Goal: Information Seeking & Learning: Check status

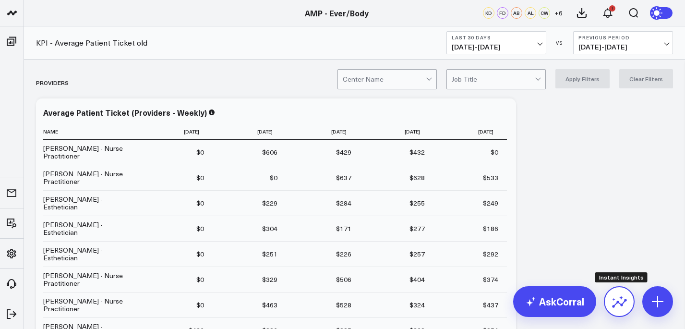
click at [627, 302] on icon at bounding box center [619, 301] width 15 height 15
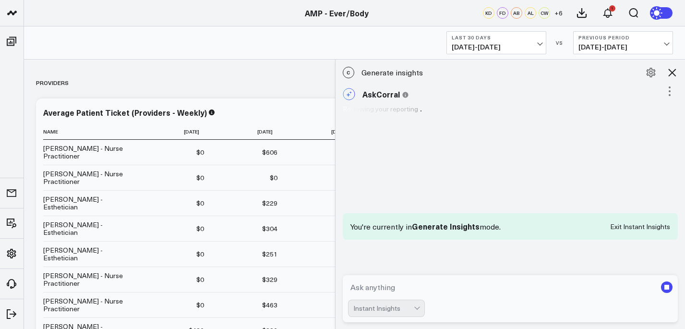
click at [545, 289] on textarea at bounding box center [502, 286] width 309 height 17
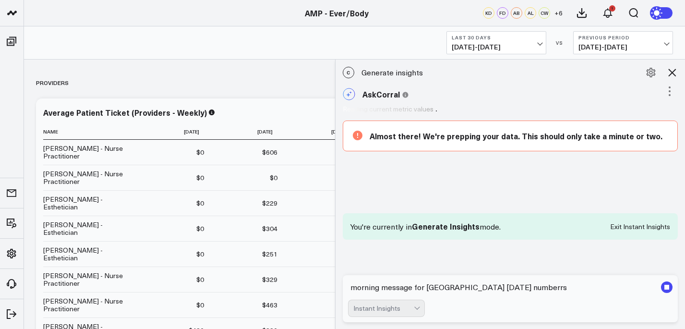
type textarea "morning message for [GEOGRAPHIC_DATA] [DATE] numberrs"
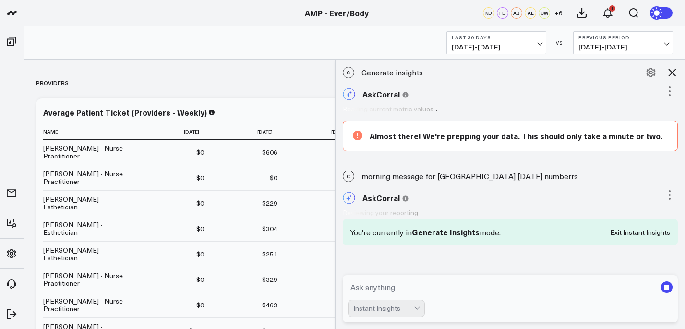
scroll to position [4, 0]
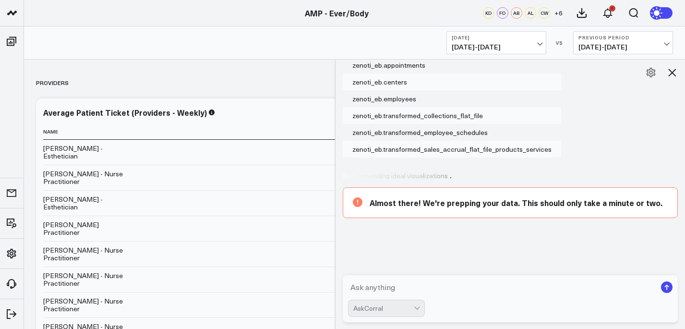
click at [410, 199] on icon at bounding box center [425, 233] width 144 height 72
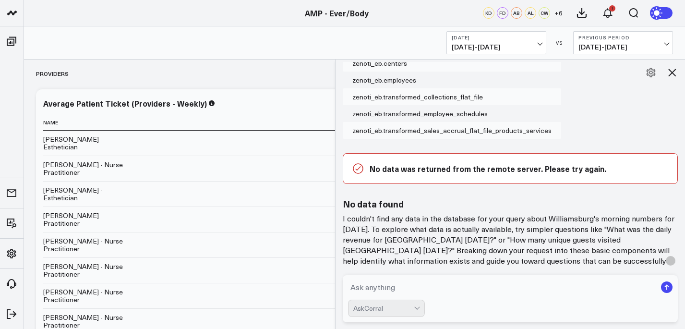
scroll to position [971, 0]
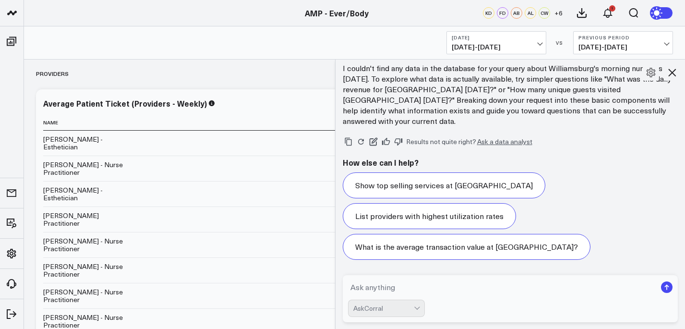
click at [381, 282] on textarea at bounding box center [502, 286] width 309 height 17
type textarea "how was [GEOGRAPHIC_DATA] day [DATE]"
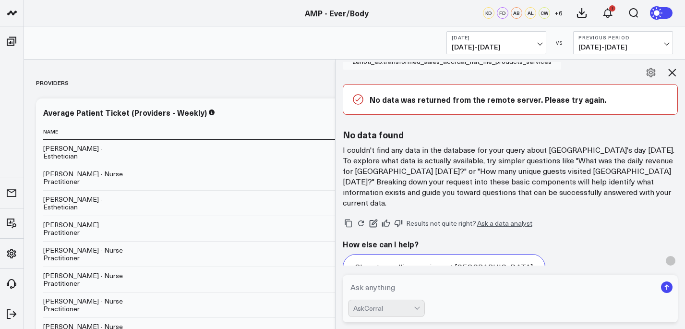
scroll to position [1055, 0]
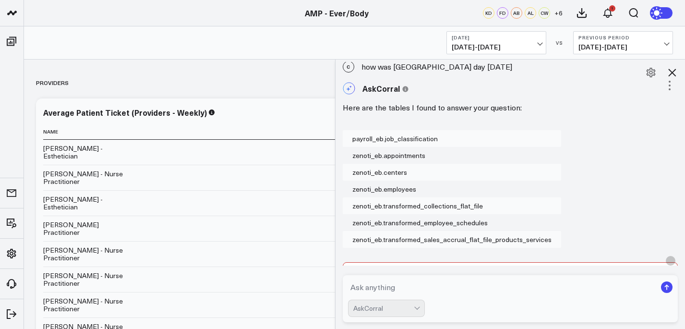
click at [675, 72] on icon at bounding box center [672, 73] width 12 height 12
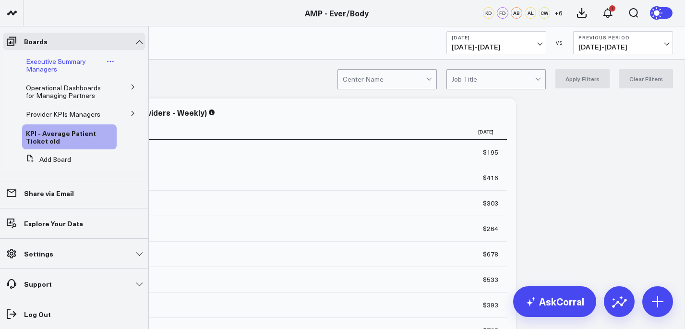
click at [48, 68] on span "Executive Summary Managers" at bounding box center [56, 65] width 60 height 17
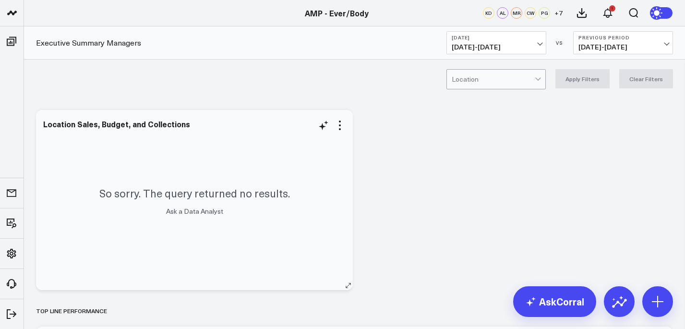
click at [190, 213] on link "Ask a Data Analyst" at bounding box center [194, 210] width 57 height 9
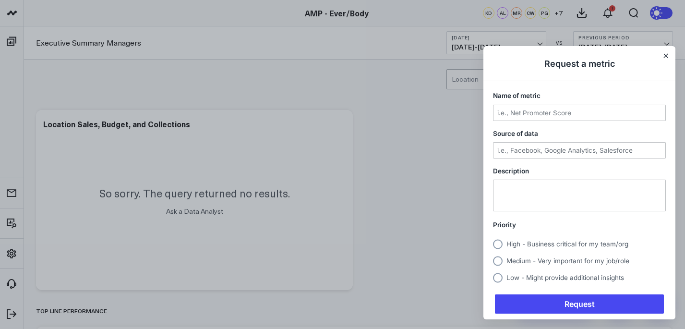
click at [313, 119] on div at bounding box center [342, 164] width 685 height 329
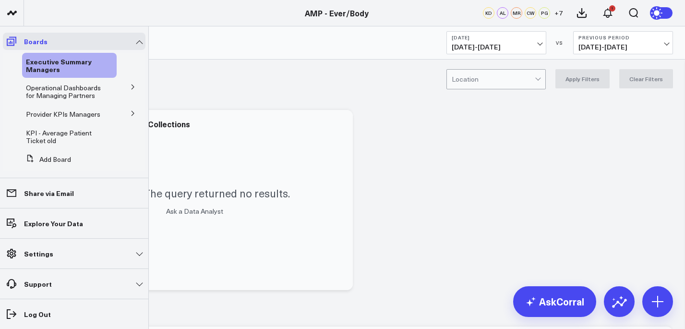
click at [14, 38] on icon at bounding box center [12, 42] width 12 height 12
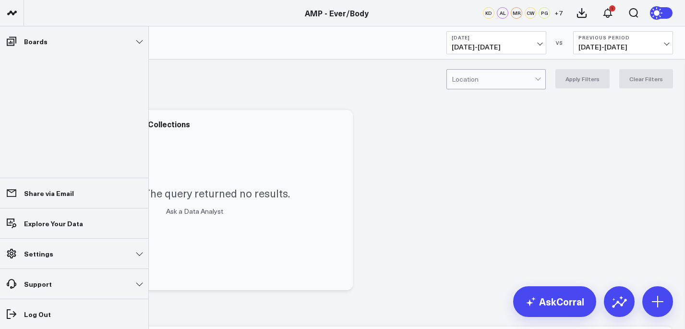
click at [12, 54] on li "Boards Executive Summary Managers Operational Dashboards for Managing Partners …" at bounding box center [74, 41] width 148 height 30
click at [17, 42] on span at bounding box center [11, 41] width 17 height 17
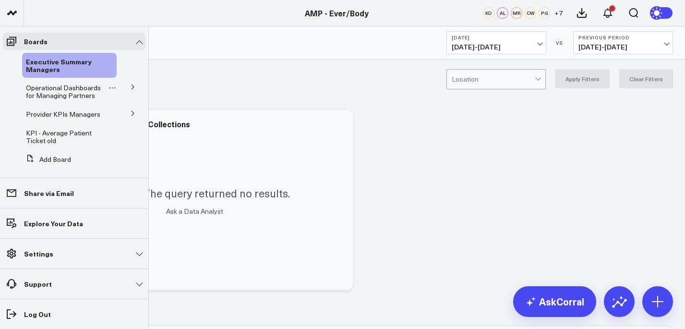
click at [63, 99] on span "Operational Dashboards for Managing Partners" at bounding box center [63, 91] width 75 height 17
click at [67, 111] on span "KPI - Average Patient Ticket" at bounding box center [65, 116] width 66 height 17
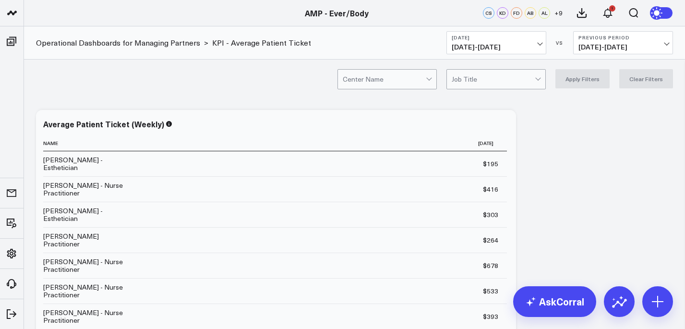
click at [434, 80] on div at bounding box center [430, 79] width 8 height 19
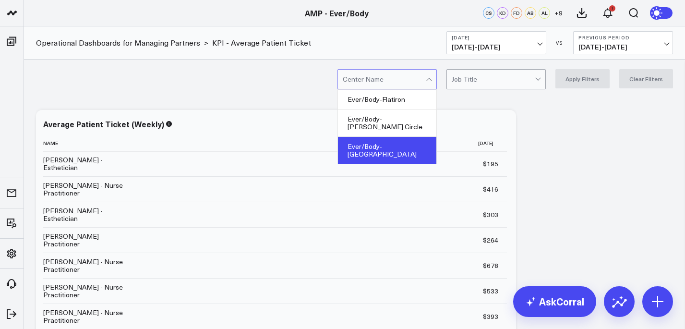
click at [417, 137] on div "Ever/Body-[GEOGRAPHIC_DATA]" at bounding box center [387, 150] width 98 height 27
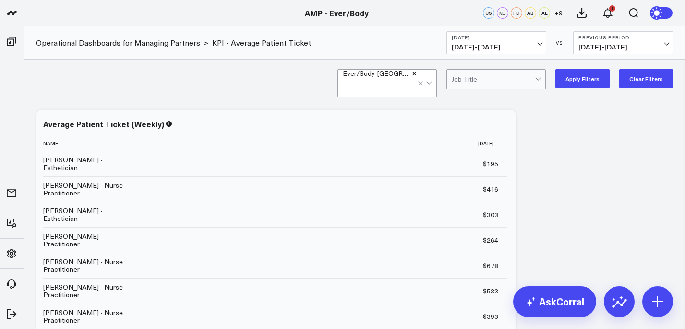
click at [594, 80] on button "Apply Filters" at bounding box center [582, 78] width 54 height 19
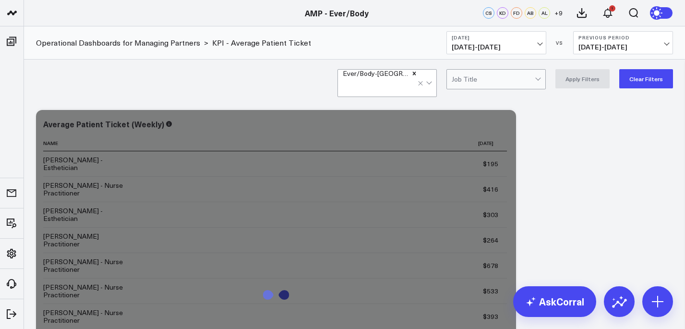
click at [461, 50] on span "[DATE] - [DATE]" at bounding box center [496, 47] width 89 height 8
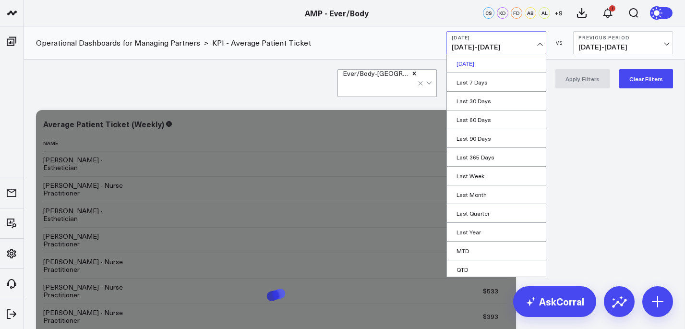
click at [458, 58] on link "[DATE]" at bounding box center [496, 63] width 99 height 18
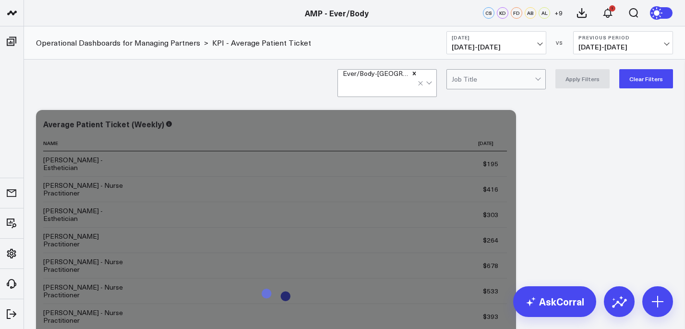
click at [400, 48] on div "Operational Dashboards for Managing Partners > KPI - Average Patient Ticket [DA…" at bounding box center [354, 42] width 661 height 33
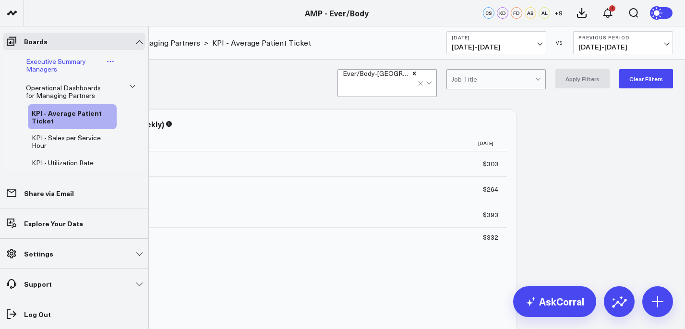
click at [75, 66] on span "Executive Summary Managers" at bounding box center [56, 65] width 60 height 17
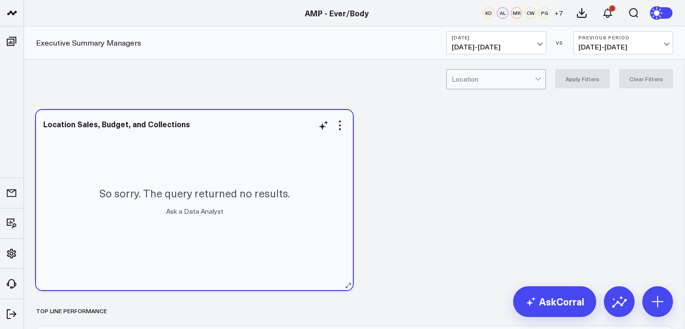
click at [183, 208] on link "Ask a Data Analyst" at bounding box center [194, 210] width 57 height 9
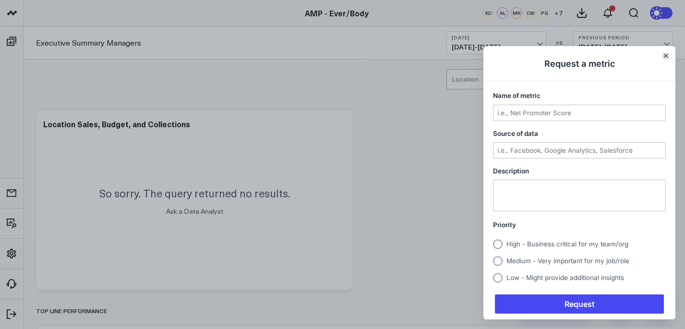
click at [666, 56] on icon "Close" at bounding box center [666, 56] width 4 height 4
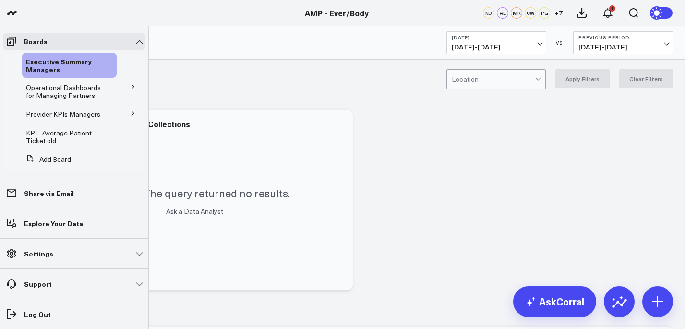
click at [125, 91] on button at bounding box center [133, 86] width 25 height 14
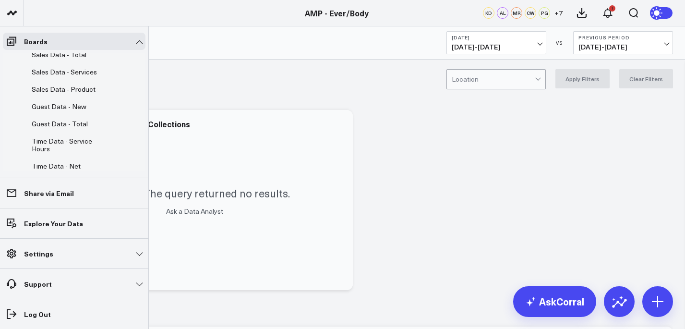
scroll to position [164, 0]
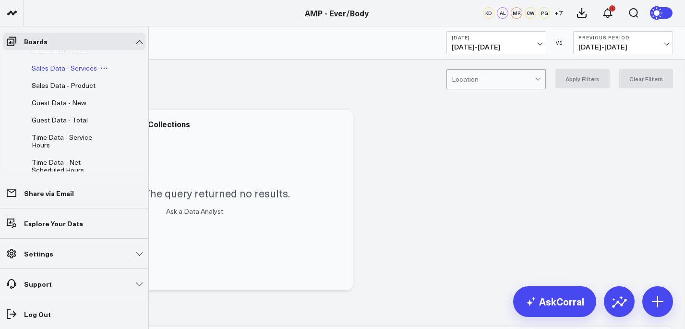
click at [83, 72] on span "Sales Data - Services" at bounding box center [64, 67] width 65 height 9
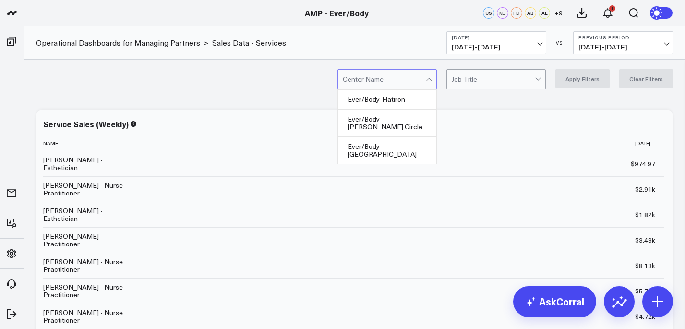
click at [421, 82] on div at bounding box center [384, 79] width 83 height 19
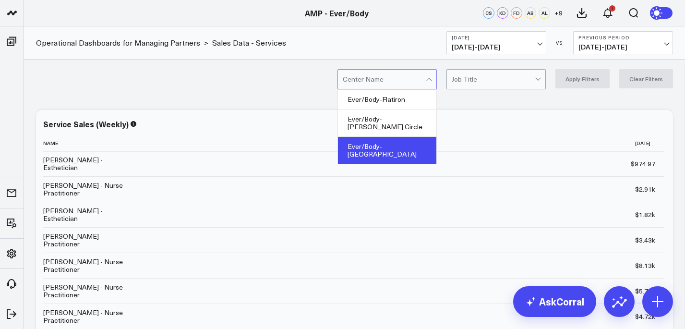
click at [422, 137] on div "Ever/Body-[GEOGRAPHIC_DATA]" at bounding box center [387, 150] width 98 height 27
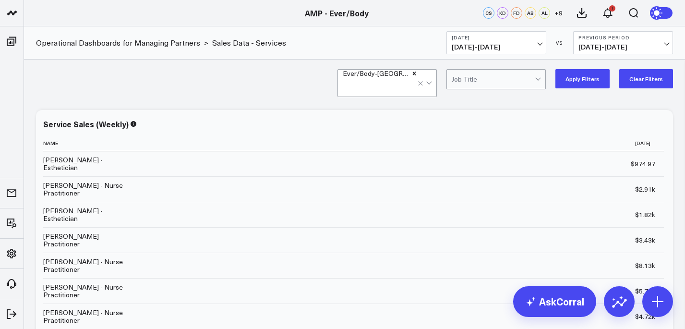
click at [606, 83] on button "Apply Filters" at bounding box center [582, 78] width 54 height 19
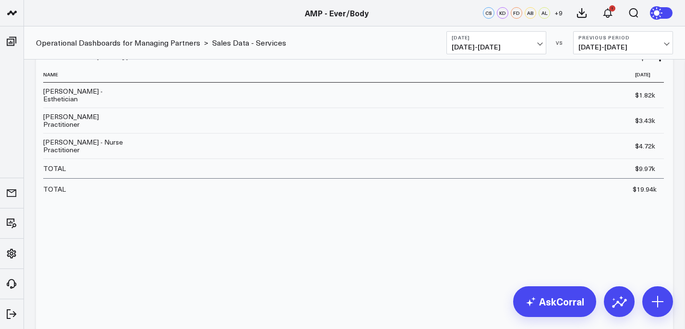
scroll to position [57, 0]
